Goal: Book appointment/travel/reservation

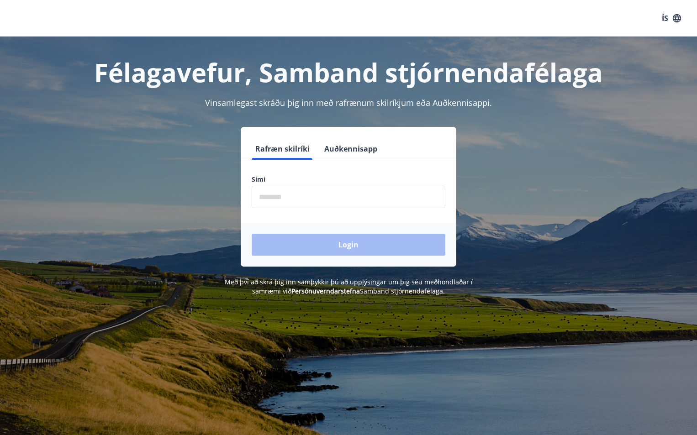
click at [300, 196] on input "phone" at bounding box center [349, 197] width 194 height 22
type input "********"
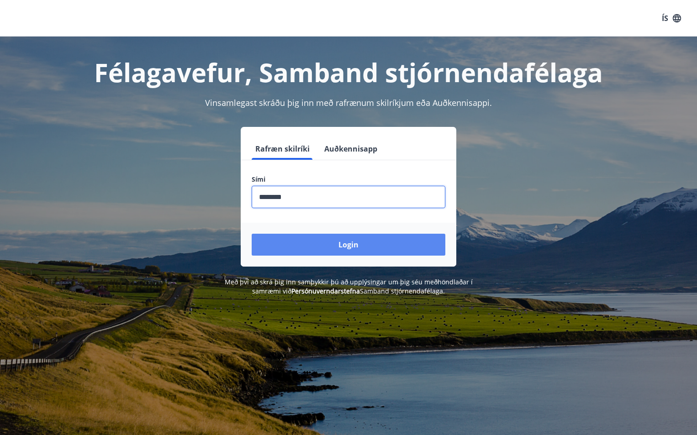
click at [350, 249] on button "Login" at bounding box center [349, 245] width 194 height 22
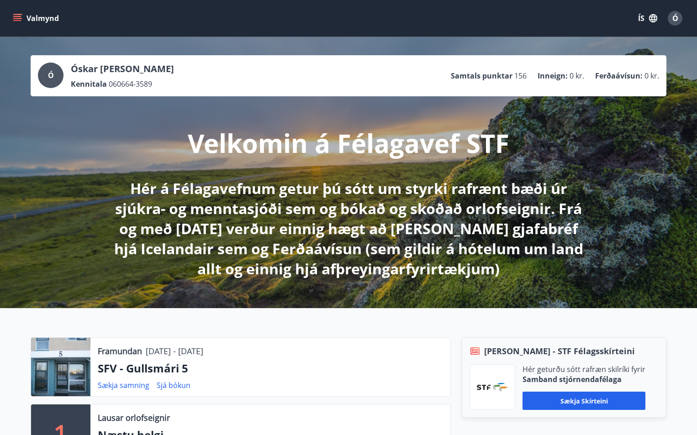
click at [14, 13] on button "Valmynd" at bounding box center [37, 18] width 52 height 16
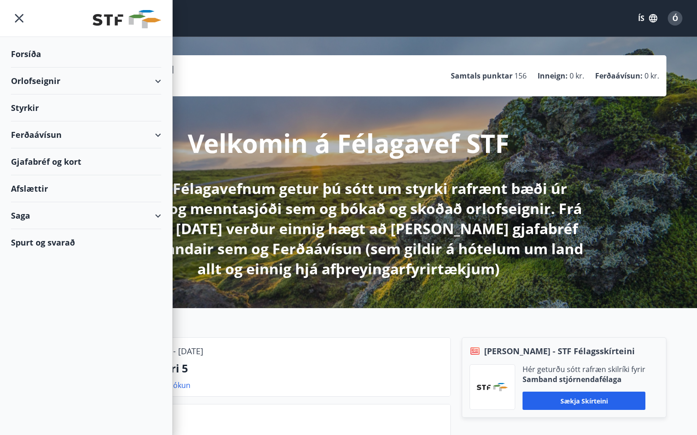
click at [33, 82] on div "Orlofseignir" at bounding box center [86, 81] width 150 height 27
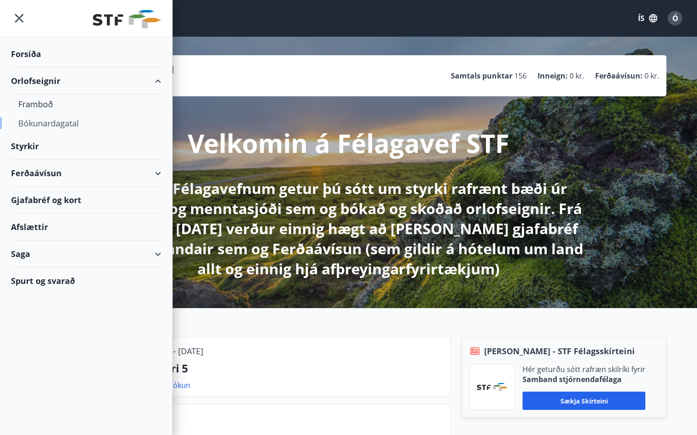
click at [44, 125] on div "Bókunardagatal" at bounding box center [86, 123] width 136 height 19
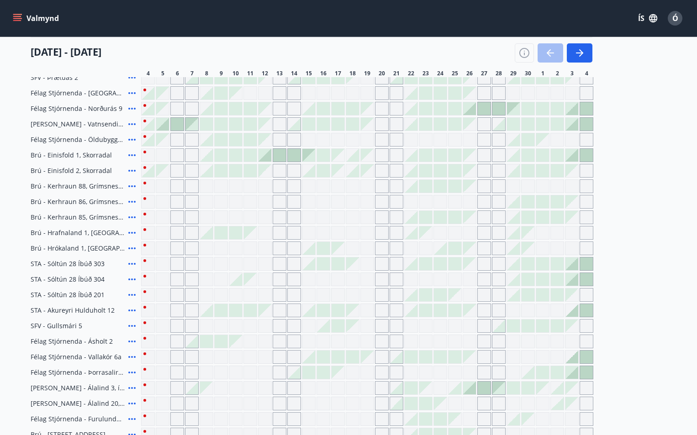
scroll to position [81, 0]
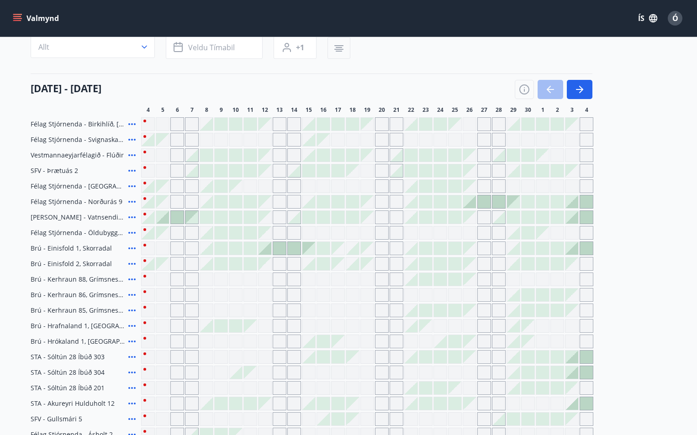
click at [337, 49] on icon "button" at bounding box center [338, 49] width 9 height 1
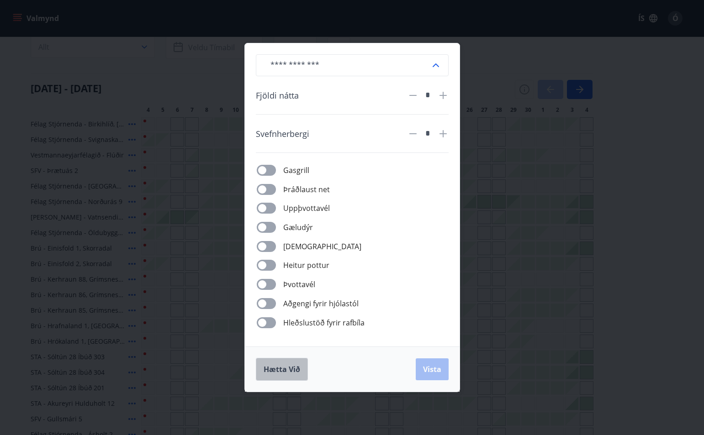
click at [281, 375] on button "Hætta við" at bounding box center [282, 369] width 52 height 23
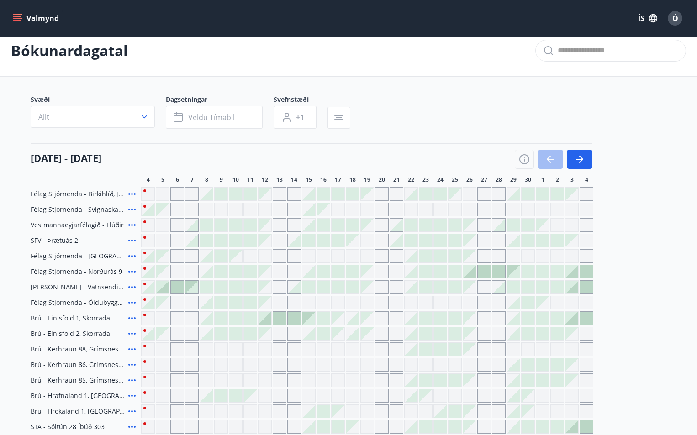
scroll to position [0, 0]
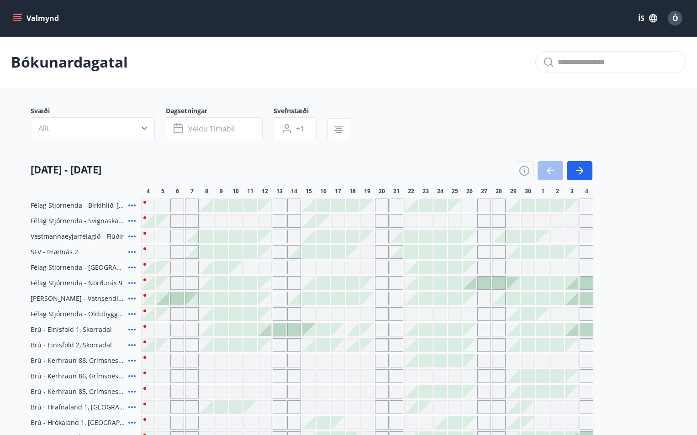
click at [19, 15] on icon "menu" at bounding box center [17, 18] width 9 height 9
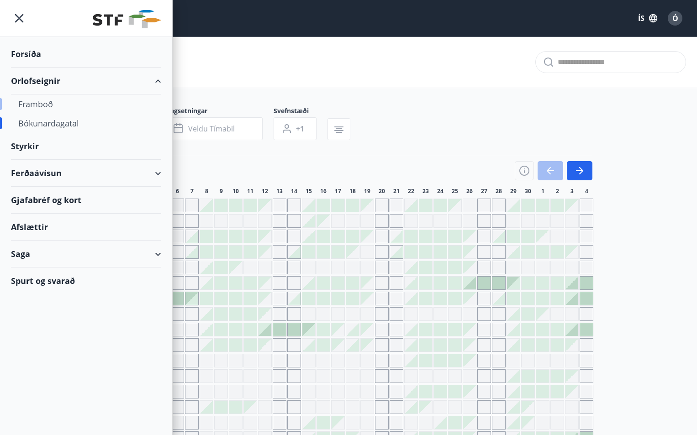
click at [35, 105] on div "Framboð" at bounding box center [86, 104] width 136 height 19
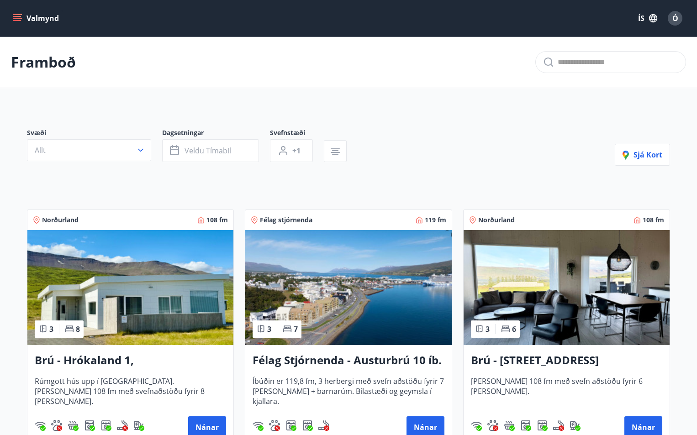
click at [21, 16] on icon "menu" at bounding box center [17, 18] width 9 height 9
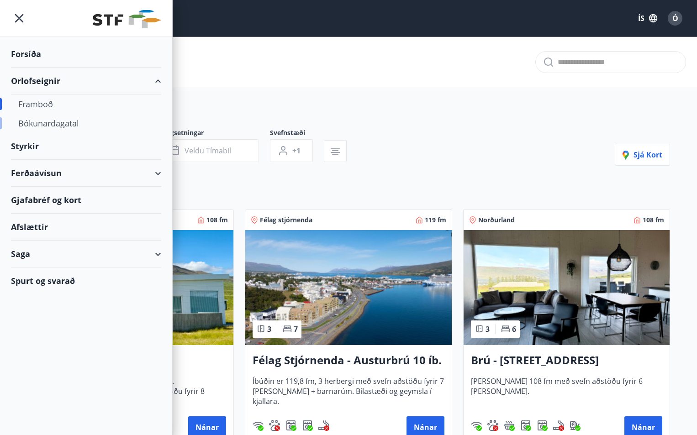
click at [46, 122] on div "Bókunardagatal" at bounding box center [86, 123] width 136 height 19
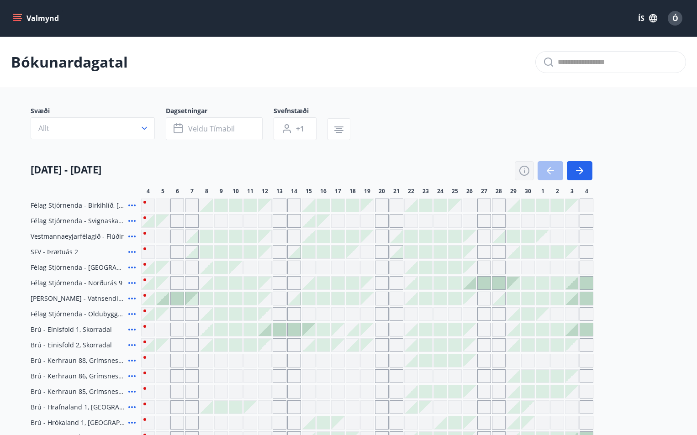
click at [526, 170] on icon "button" at bounding box center [524, 170] width 11 height 11
click at [524, 170] on div "Skýringar á dagsetningum Upptekið Dagleiga Fast tímabil Opnar umsóknir Umsókn í…" at bounding box center [348, 217] width 697 height 435
click at [127, 419] on div "Skýringar á dagsetningum Upptekið Dagleiga Fast tímabil Opnar umsóknir Umsókn í…" at bounding box center [348, 217] width 697 height 435
click at [525, 172] on icon "button" at bounding box center [524, 170] width 11 height 11
click at [523, 170] on div "Skýringar á dagsetningum Upptekið Dagleiga Fast tímabil Opnar umsóknir Umsókn í…" at bounding box center [348, 217] width 697 height 435
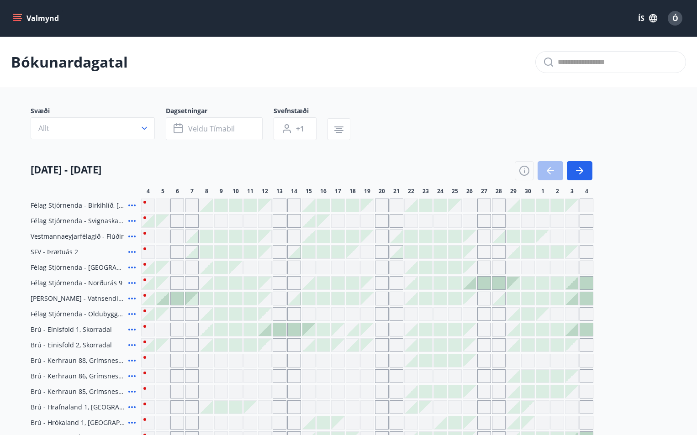
click at [523, 170] on div "Skýringar á dagsetningum Upptekið Dagleiga Fast tímabil Opnar umsóknir Umsókn í…" at bounding box center [348, 217] width 697 height 435
click at [522, 171] on icon "button" at bounding box center [524, 170] width 11 height 11
click at [524, 171] on div "Skýringar á dagsetningum Upptekið Dagleiga Fast tímabil Opnar umsóknir Umsókn í…" at bounding box center [348, 217] width 697 height 435
click at [524, 171] on icon "button" at bounding box center [524, 171] width 1 height 3
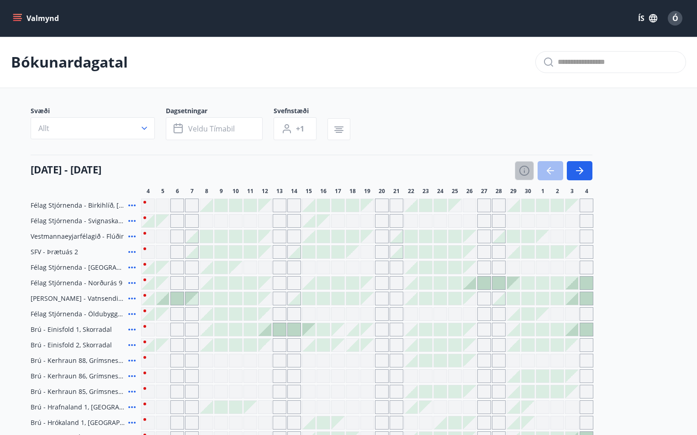
click at [524, 171] on div "Skýringar á dagsetningum Upptekið Dagleiga Fast tímabil Opnar umsóknir Umsókn í…" at bounding box center [348, 217] width 697 height 435
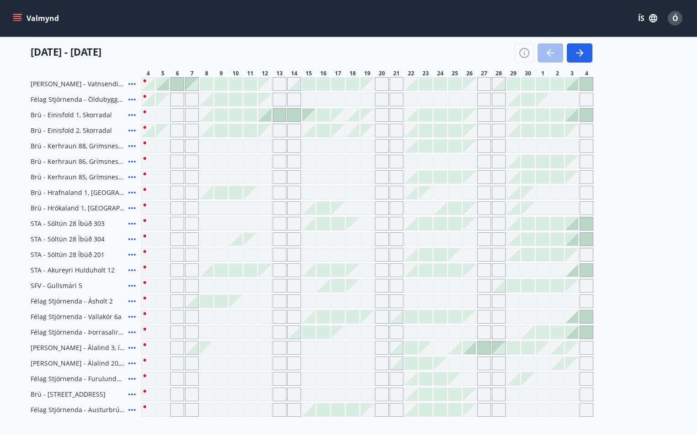
scroll to position [264, 0]
